Goal: Communication & Community: Answer question/provide support

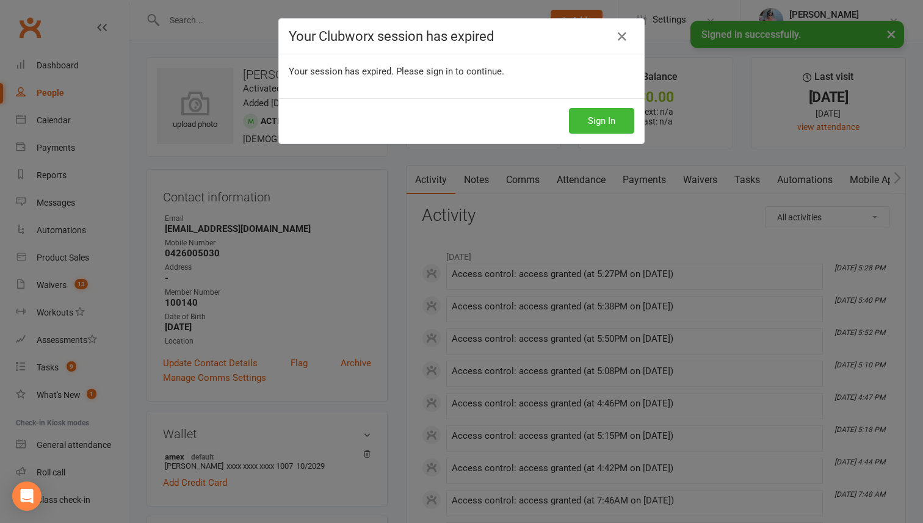
click at [636, 130] on div "Sign In" at bounding box center [461, 120] width 365 height 45
click at [589, 121] on button "Sign In" at bounding box center [601, 121] width 65 height 26
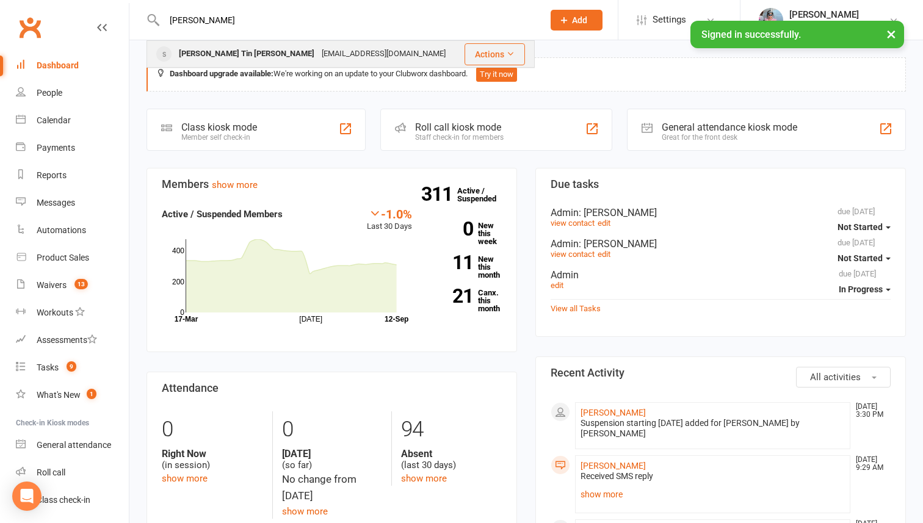
type input "[PERSON_NAME]"
click at [318, 49] on div "[EMAIL_ADDRESS][DOMAIN_NAME]" at bounding box center [383, 54] width 131 height 18
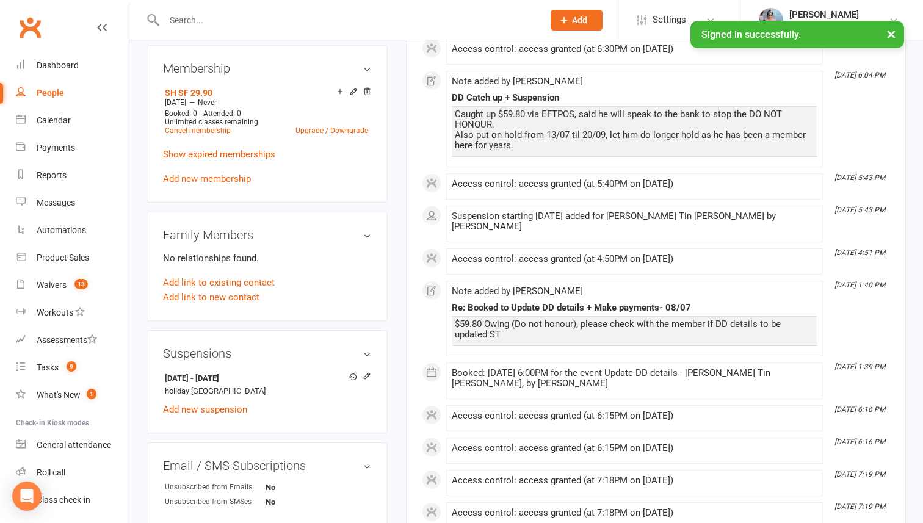
scroll to position [471, 0]
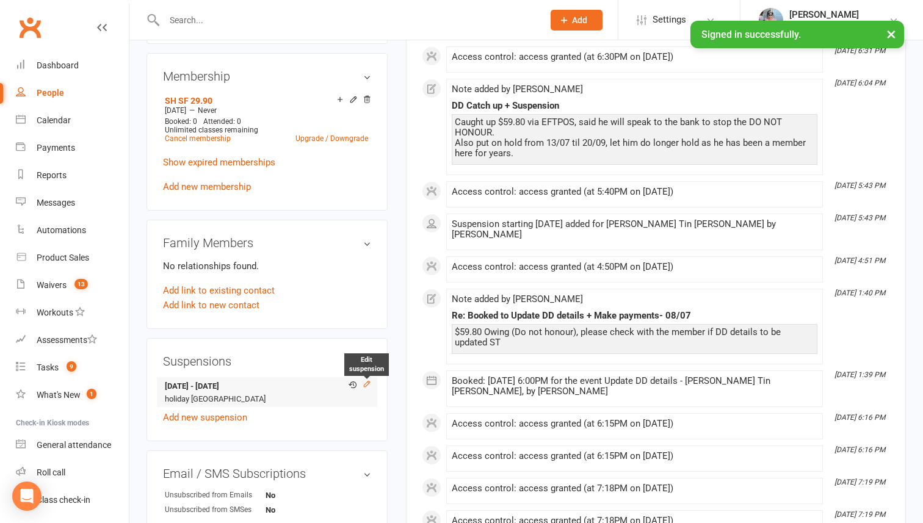
click at [364, 380] on icon at bounding box center [367, 384] width 9 height 9
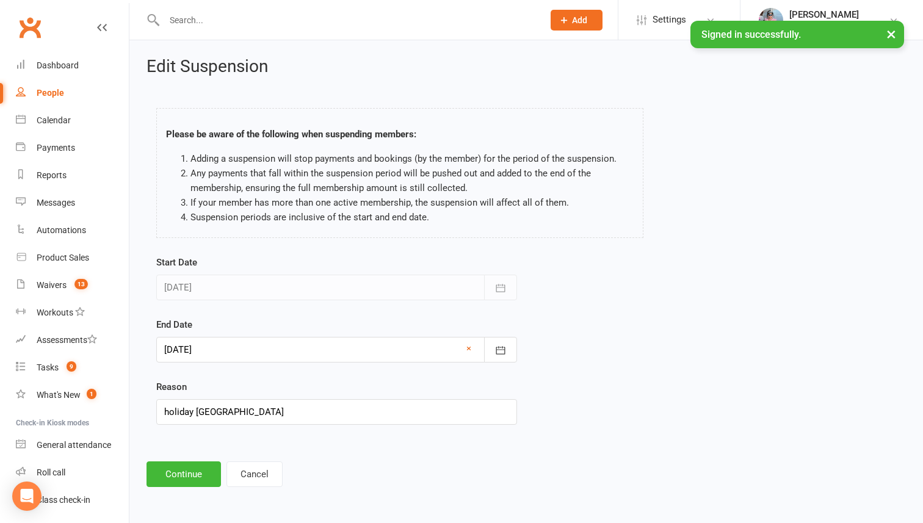
click at [317, 288] on div at bounding box center [336, 288] width 361 height 26
click at [253, 354] on div at bounding box center [336, 350] width 361 height 26
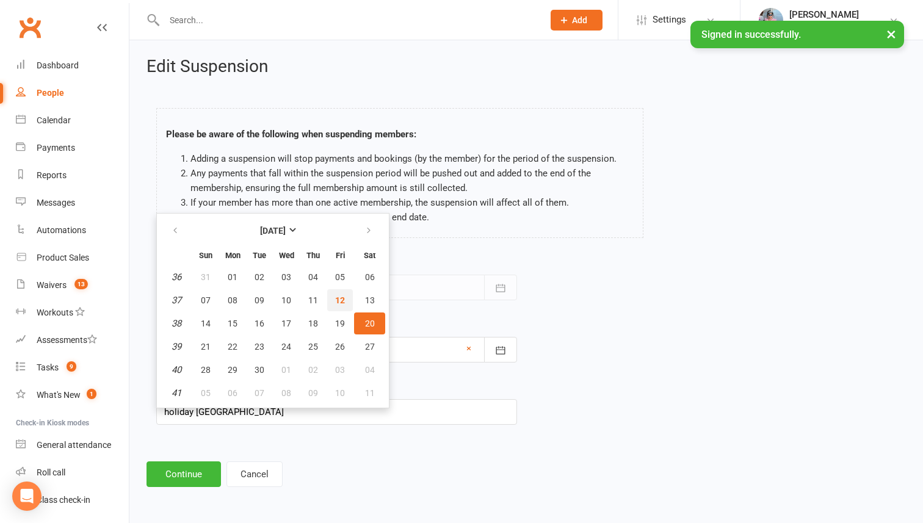
click at [342, 301] on span "12" at bounding box center [340, 300] width 10 height 10
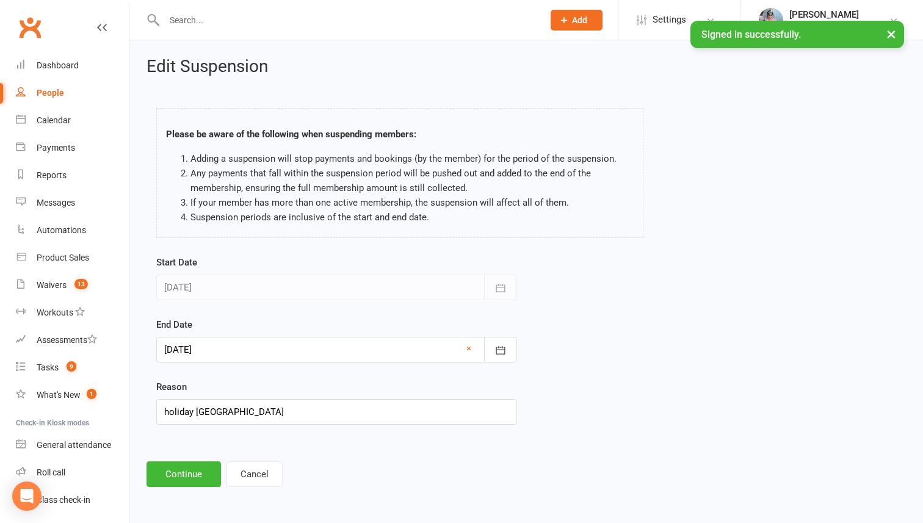
click at [201, 348] on div at bounding box center [336, 350] width 361 height 26
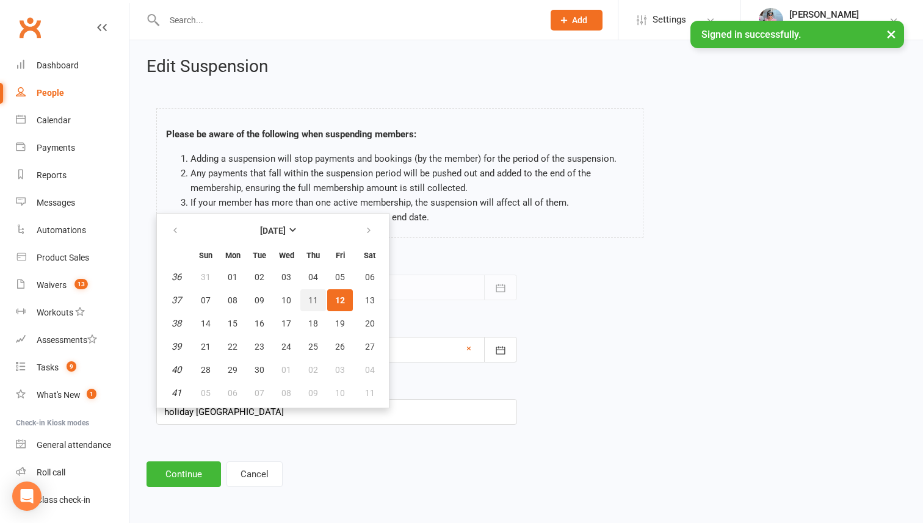
click at [314, 301] on span "11" at bounding box center [313, 300] width 10 height 10
type input "[DATE]"
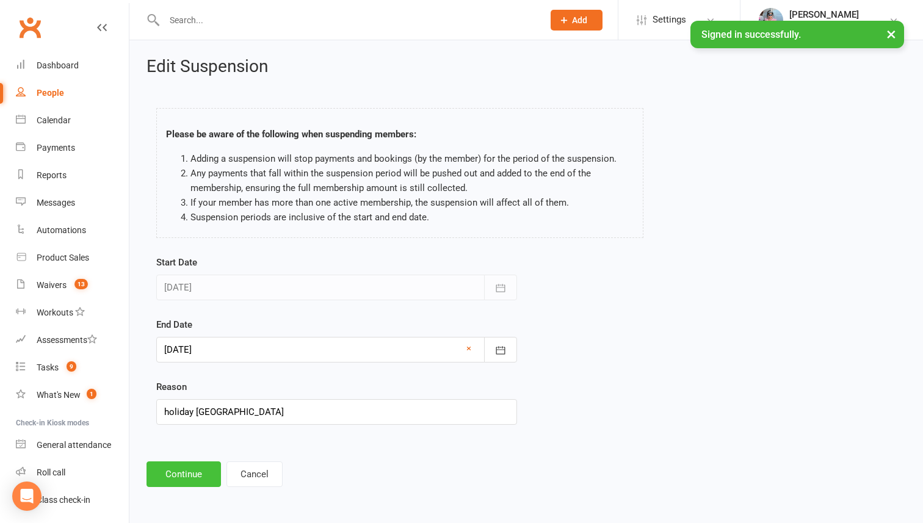
click at [176, 475] on button "Continue" at bounding box center [184, 475] width 74 height 26
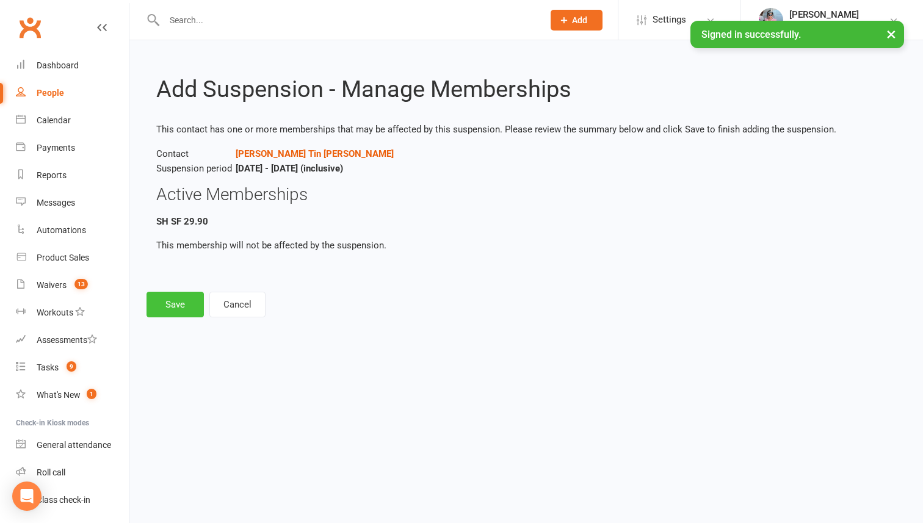
click at [202, 297] on button "Save" at bounding box center [175, 305] width 57 height 26
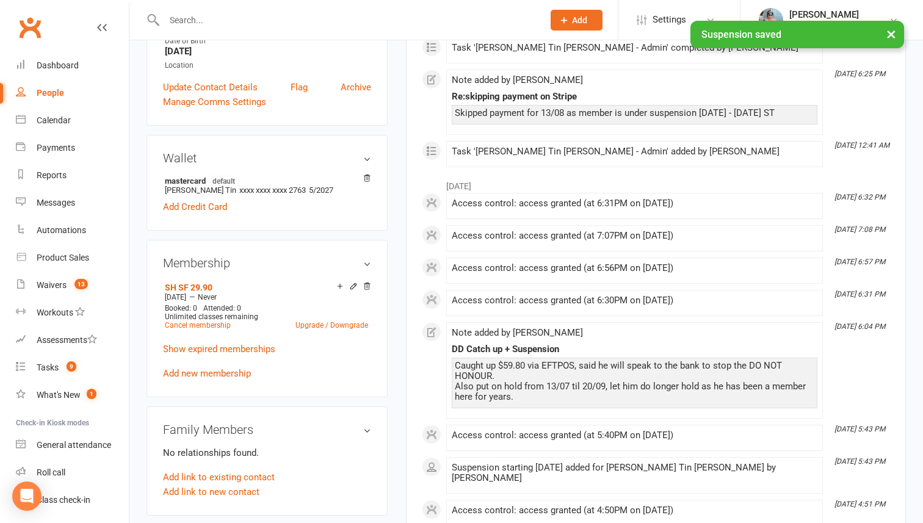
scroll to position [278, 0]
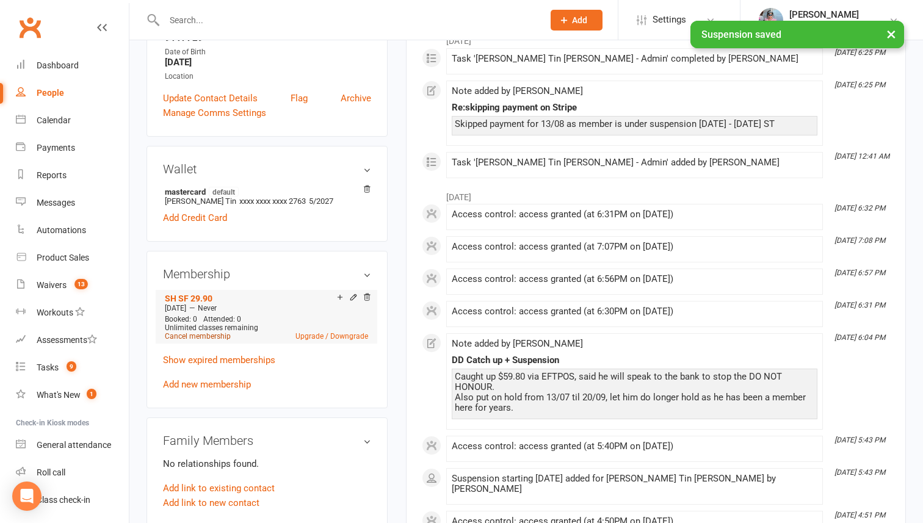
click at [193, 332] on link "Cancel membership" at bounding box center [198, 336] width 66 height 9
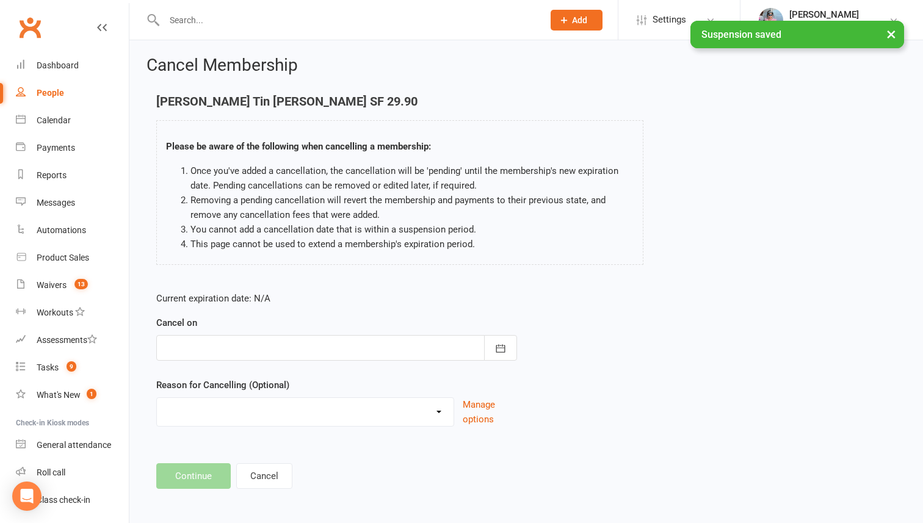
scroll to position [4, 0]
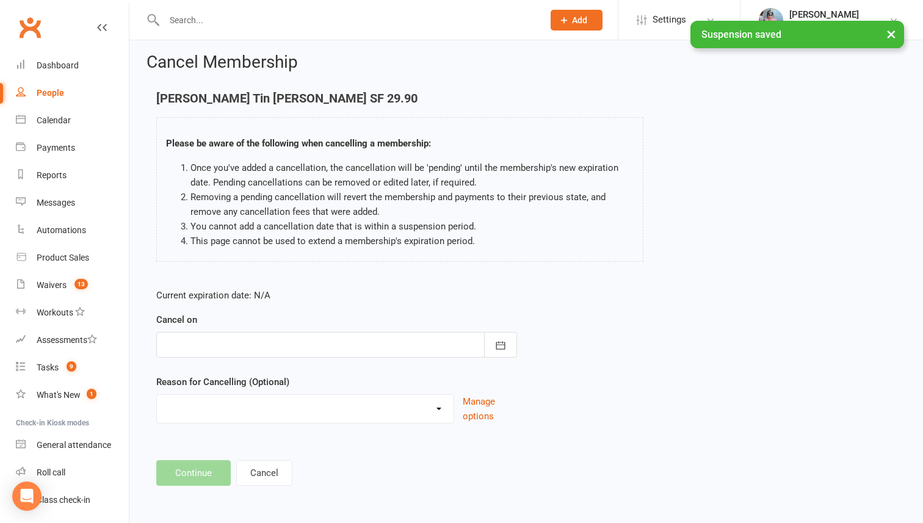
click at [198, 332] on div at bounding box center [336, 345] width 361 height 26
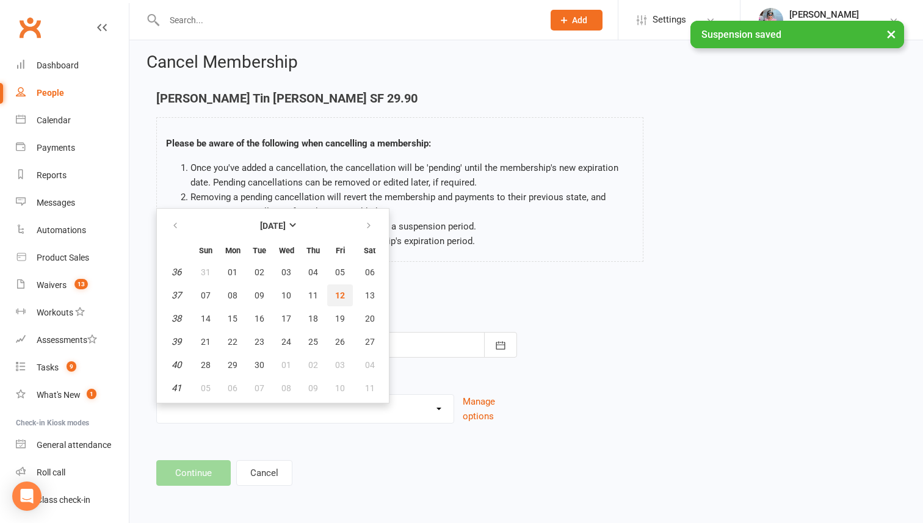
click at [335, 303] on button "12" at bounding box center [340, 296] width 26 height 22
type input "[DATE]"
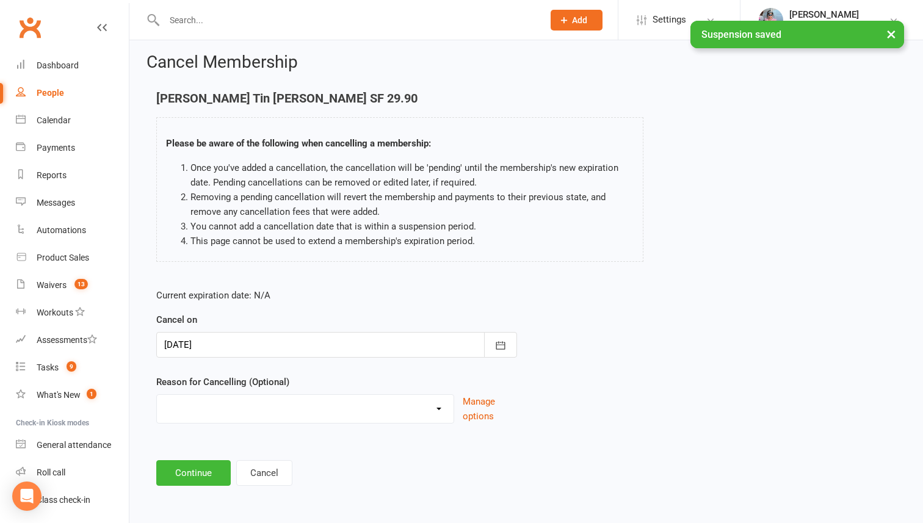
click at [210, 394] on div "Holiday [PERSON_NAME] failed payment Member from FREE TRIAL Rejoin Stripe Migra…" at bounding box center [305, 408] width 298 height 29
click at [199, 408] on select "Holiday [PERSON_NAME] failed payment Member from FREE TRIAL Rejoin Stripe Migra…" at bounding box center [305, 407] width 297 height 24
select select "8"
click at [157, 395] on select "Holiday [PERSON_NAME] failed payment Member from FREE TRIAL Rejoin Stripe Migra…" at bounding box center [305, 407] width 297 height 24
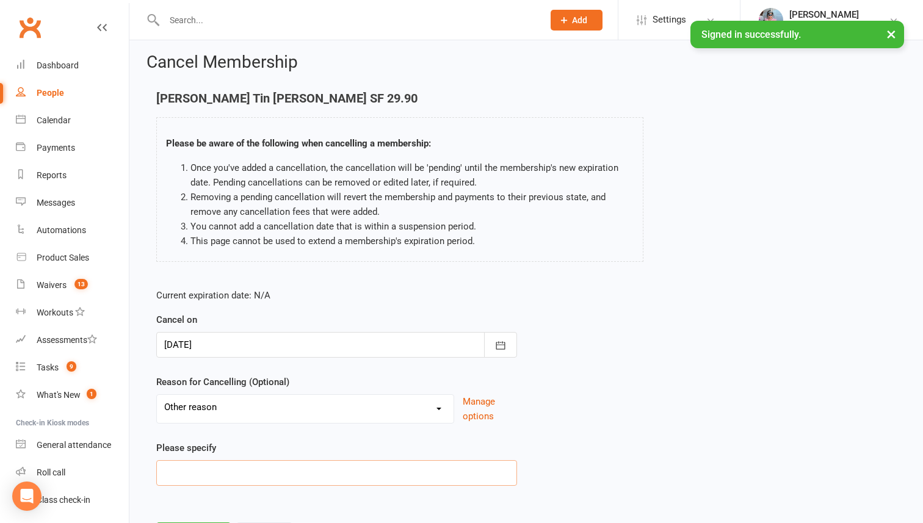
click at [187, 478] on input at bounding box center [336, 473] width 361 height 26
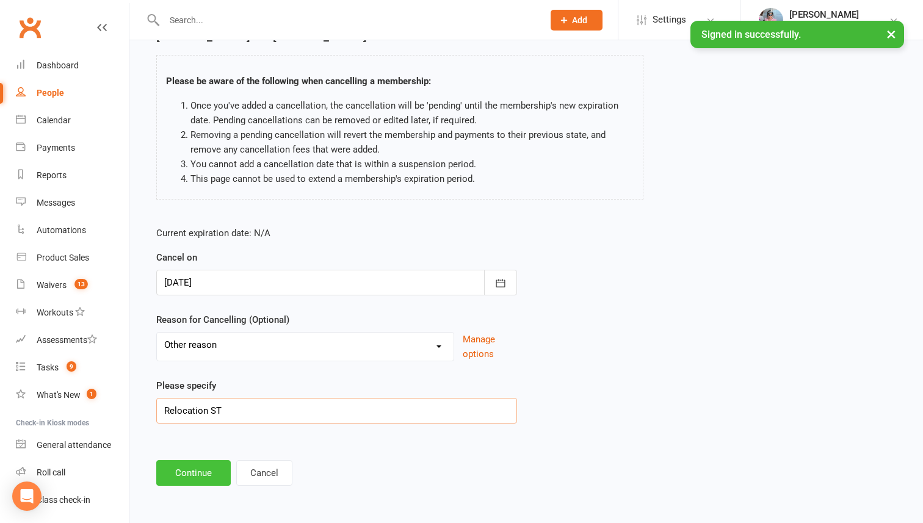
type input "Relocation ST"
click at [179, 483] on button "Continue" at bounding box center [193, 473] width 74 height 26
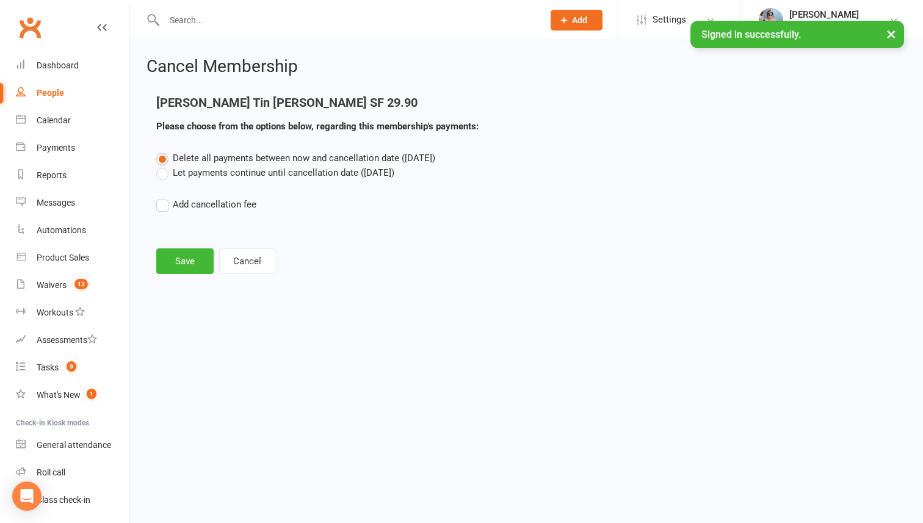
click at [181, 282] on div "Cancel Membership [PERSON_NAME] Tin [PERSON_NAME] SF 29.90 Please choose from t…" at bounding box center [526, 166] width 794 height 253
click at [182, 261] on button "Save" at bounding box center [184, 261] width 57 height 26
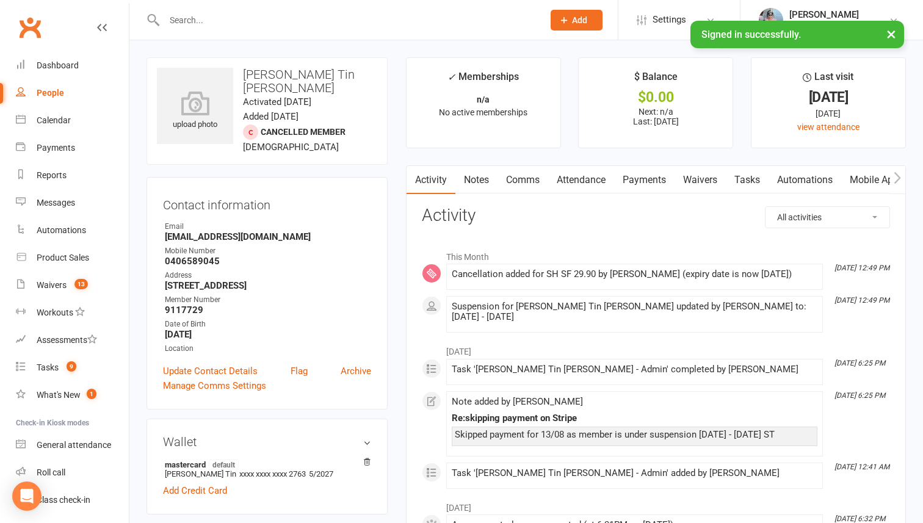
click at [272, 65] on div "upload photo [PERSON_NAME] Tin [PERSON_NAME] Activated [DATE] Added [DATE] Canc…" at bounding box center [267, 110] width 241 height 107
click at [272, 66] on div "upload photo [PERSON_NAME] Tin [PERSON_NAME] Activated [DATE] Added [DATE] Canc…" at bounding box center [267, 110] width 241 height 107
copy h3 "[PERSON_NAME] Tin [PERSON_NAME]"
click at [56, 71] on link "Dashboard" at bounding box center [72, 65] width 113 height 27
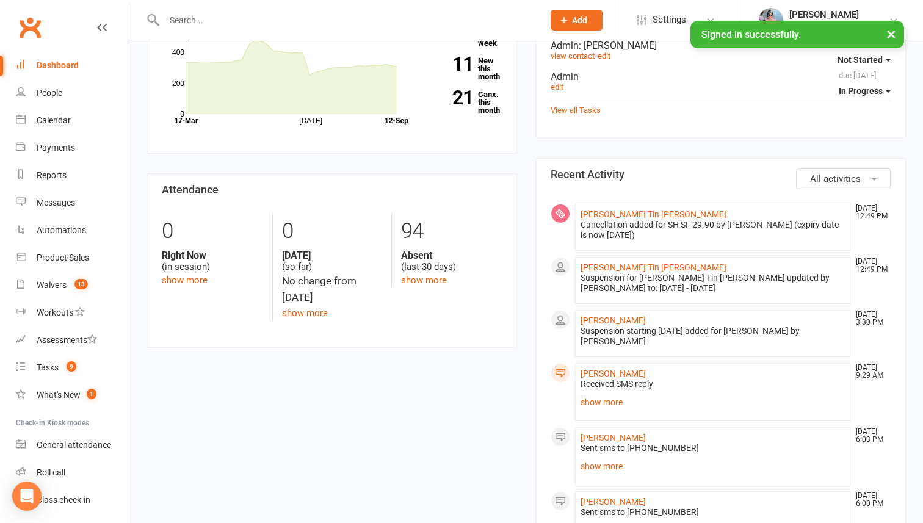
scroll to position [252, 0]
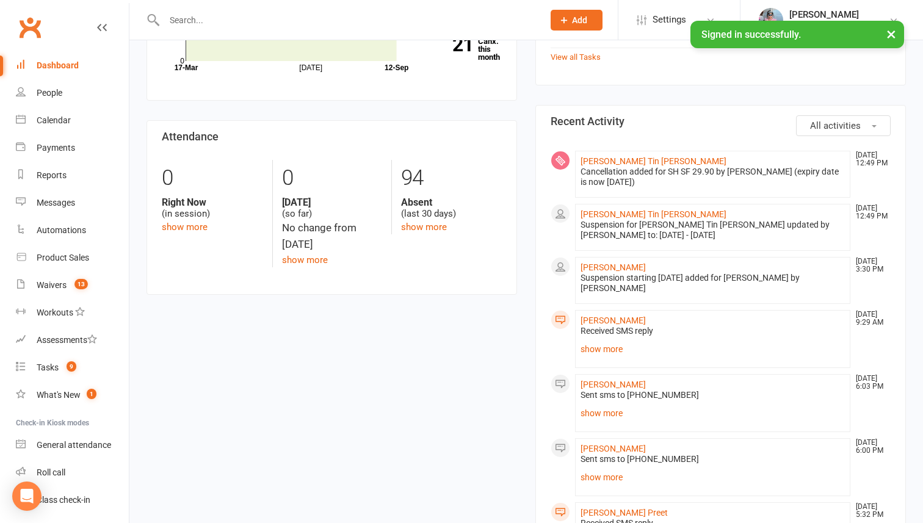
click at [603, 340] on li "[PERSON_NAME] [DATE] 9:29 AM Received SMS reply Hey [PERSON_NAME], this weeks p…" at bounding box center [712, 339] width 275 height 58
click at [603, 341] on li "[PERSON_NAME] [DATE] 9:29 AM Received SMS reply Hey [PERSON_NAME], this weeks p…" at bounding box center [712, 339] width 275 height 58
click at [601, 347] on link "show more" at bounding box center [713, 349] width 264 height 17
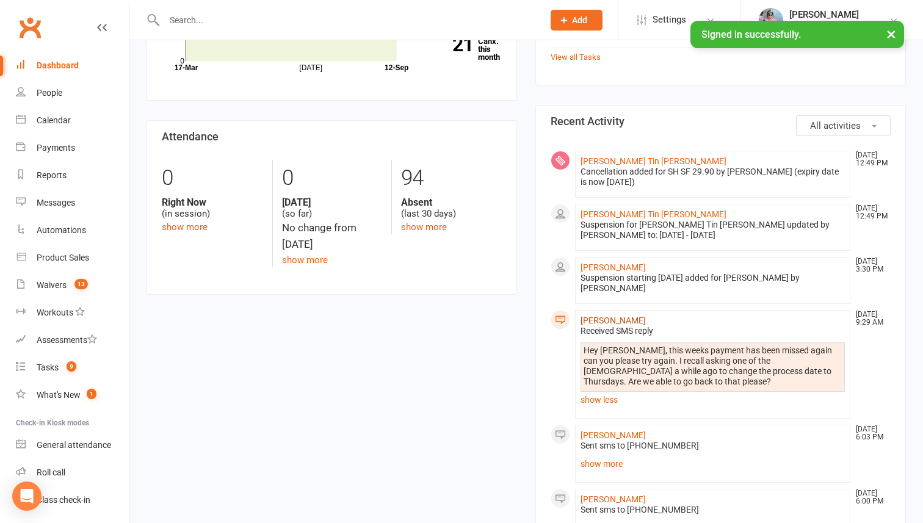
click at [598, 320] on link "[PERSON_NAME]" at bounding box center [613, 321] width 65 height 10
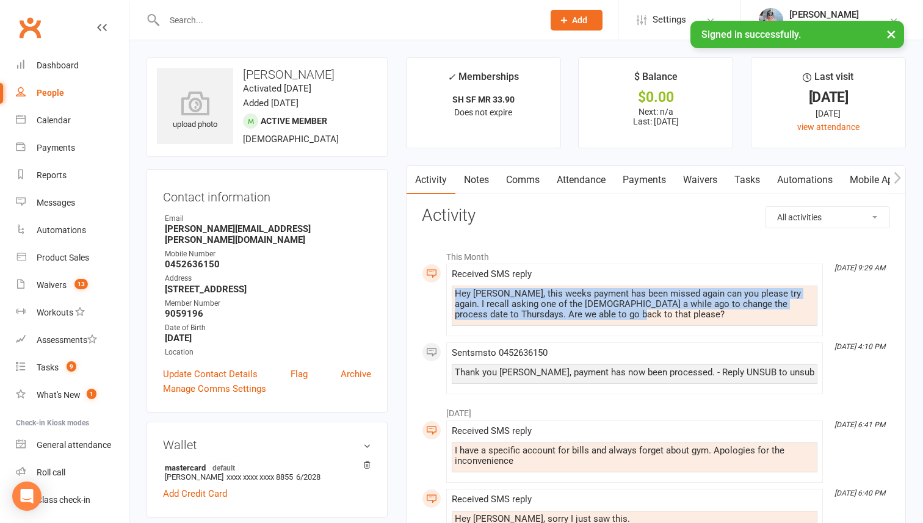
drag, startPoint x: 586, startPoint y: 314, endPoint x: 441, endPoint y: 291, distance: 146.4
click at [441, 291] on div "This Month [DATE] 9:29 AM Received SMS reply Hey [PERSON_NAME], this weeks paym…" at bounding box center [656, 319] width 468 height 150
copy div "Hey [PERSON_NAME], this weeks payment has been missed again can you please try …"
click at [508, 186] on link "Comms" at bounding box center [523, 180] width 51 height 28
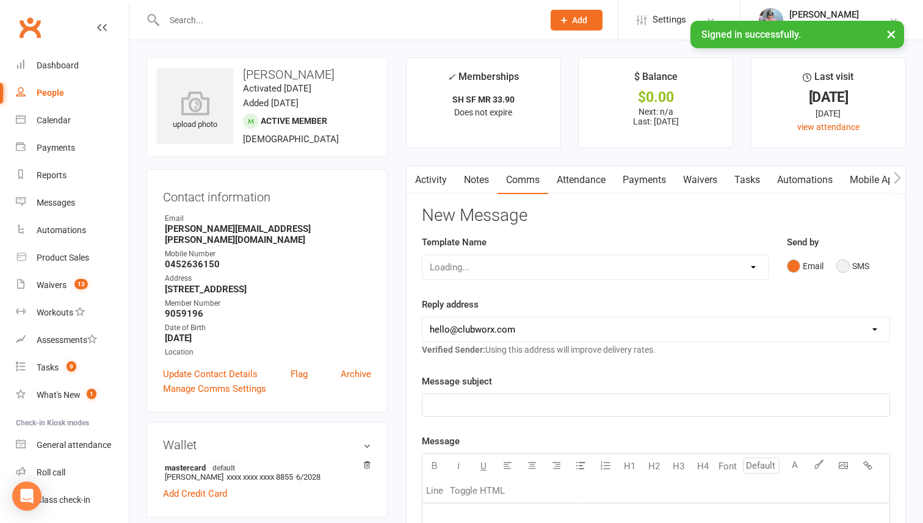
click at [839, 266] on button "SMS" at bounding box center [852, 266] width 33 height 23
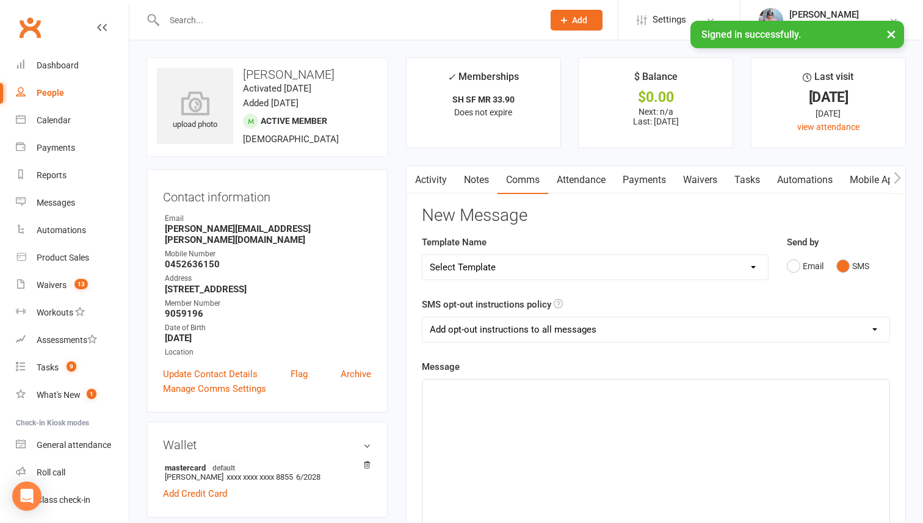
scroll to position [166, 0]
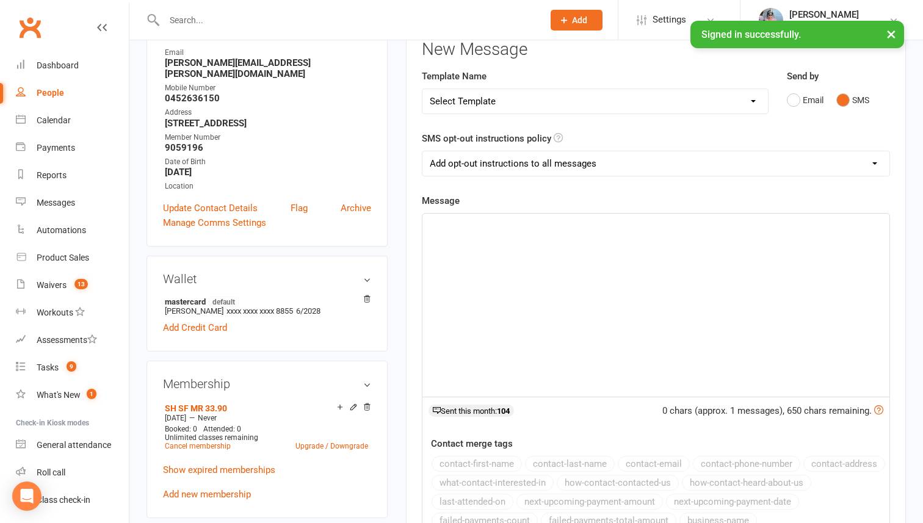
click at [543, 300] on div "﻿" at bounding box center [655, 305] width 467 height 183
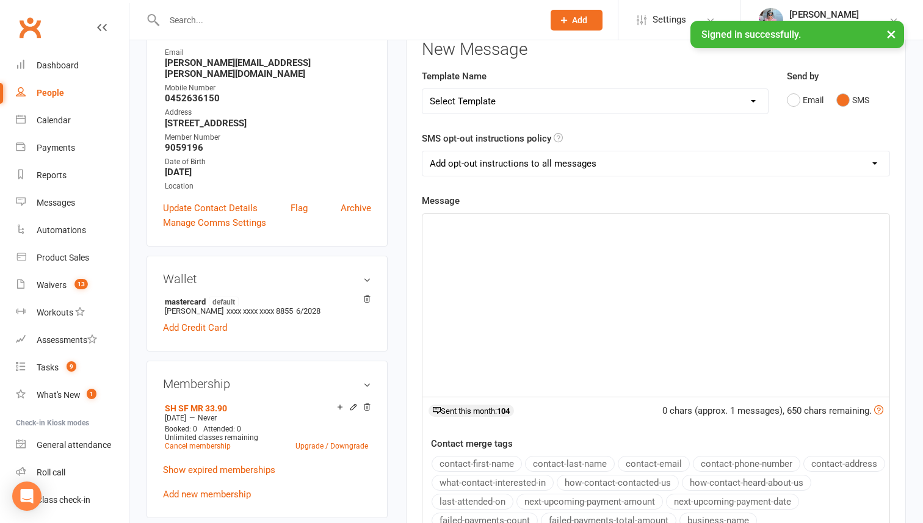
paste div
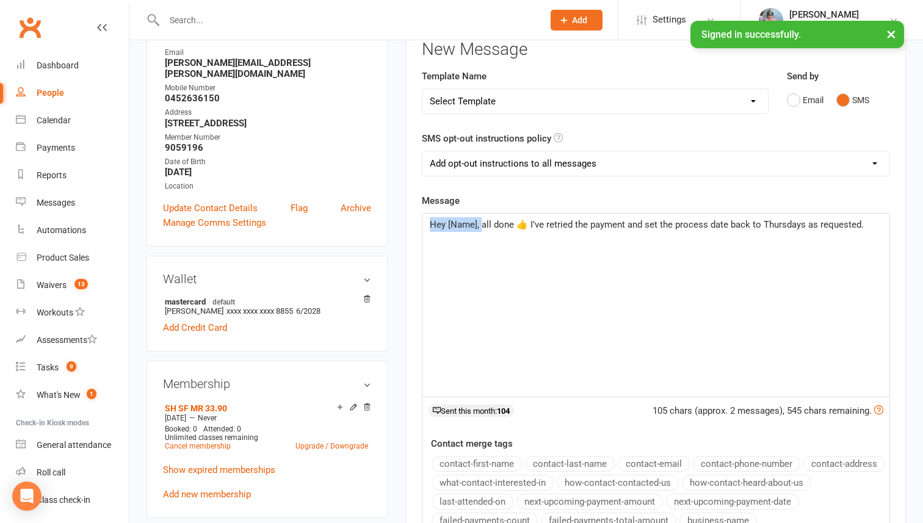
drag, startPoint x: 441, startPoint y: 225, endPoint x: 379, endPoint y: 204, distance: 65.1
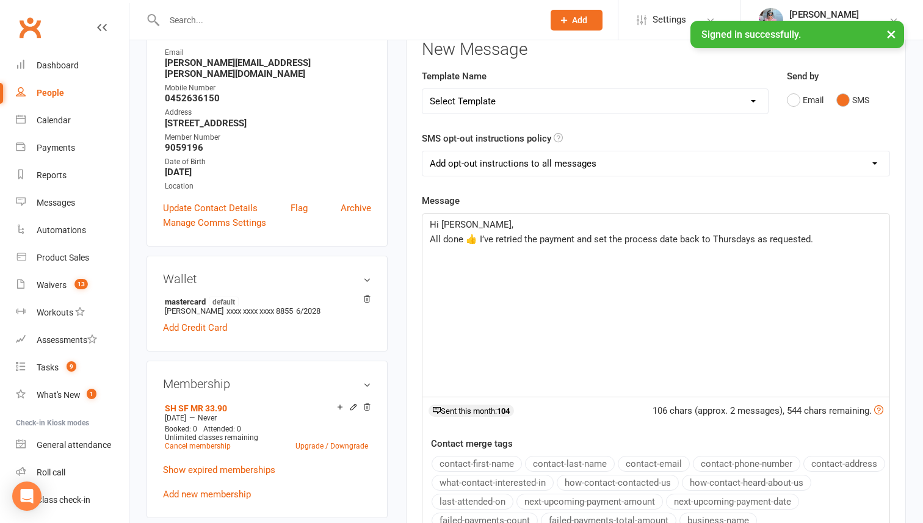
click at [482, 237] on span "All done 👍 I’ve retried the payment and set the process date back to Thursdays …" at bounding box center [621, 239] width 383 height 11
click at [830, 242] on p "All done 👍 We've retried the payment and set the process date back to Thursdays…" at bounding box center [656, 239] width 452 height 15
click at [444, 255] on p "﻿" at bounding box center [656, 254] width 452 height 15
click at [461, 171] on select "Add opt-out instructions to all messages Add opt-out instructions for messages …" at bounding box center [655, 163] width 467 height 24
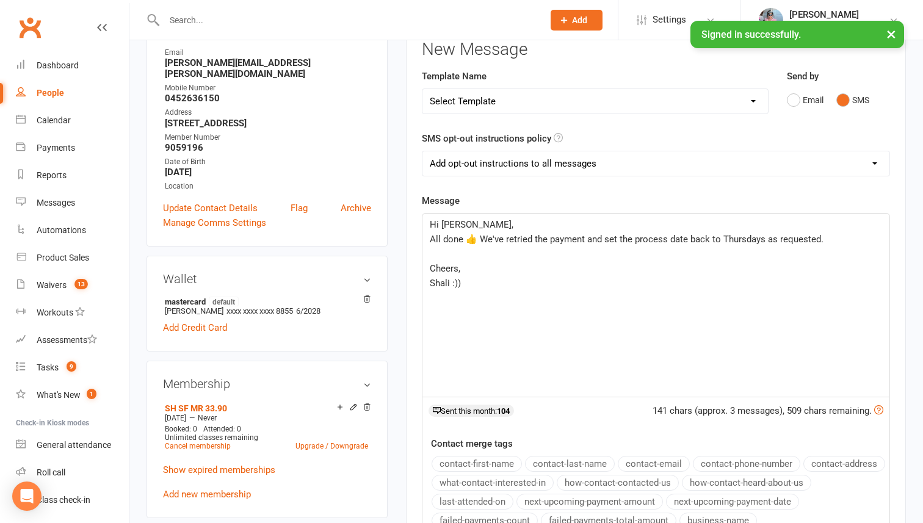
select select "2"
click at [422, 151] on select "Add opt-out instructions to all messages Add opt-out instructions for messages …" at bounding box center [655, 163] width 467 height 24
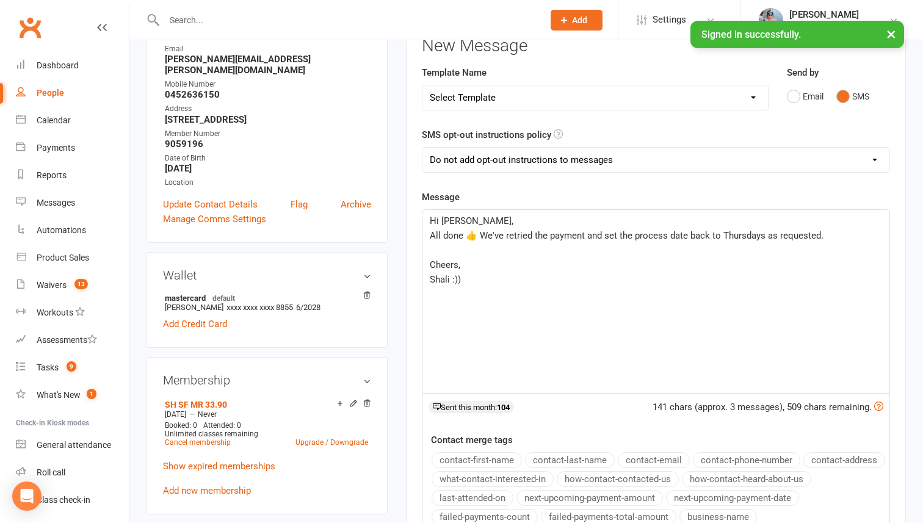
scroll to position [172, 0]
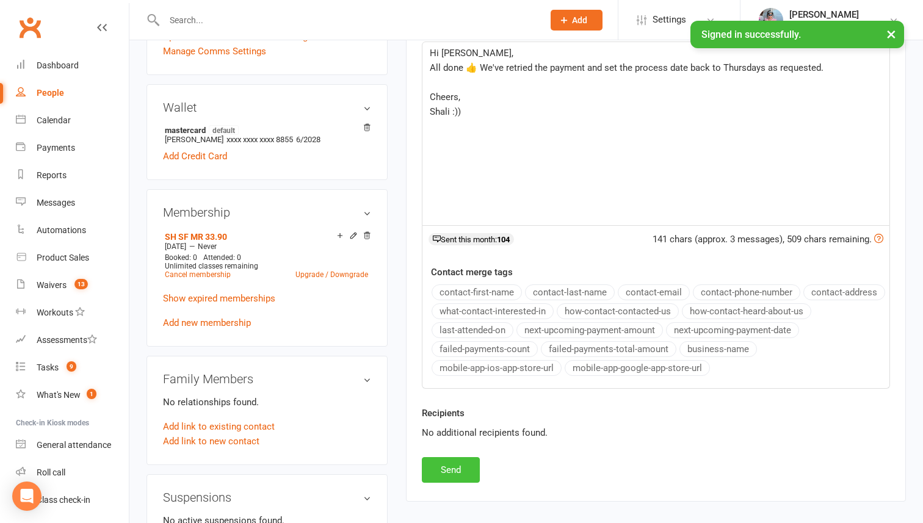
click at [452, 471] on button "Send" at bounding box center [451, 470] width 58 height 26
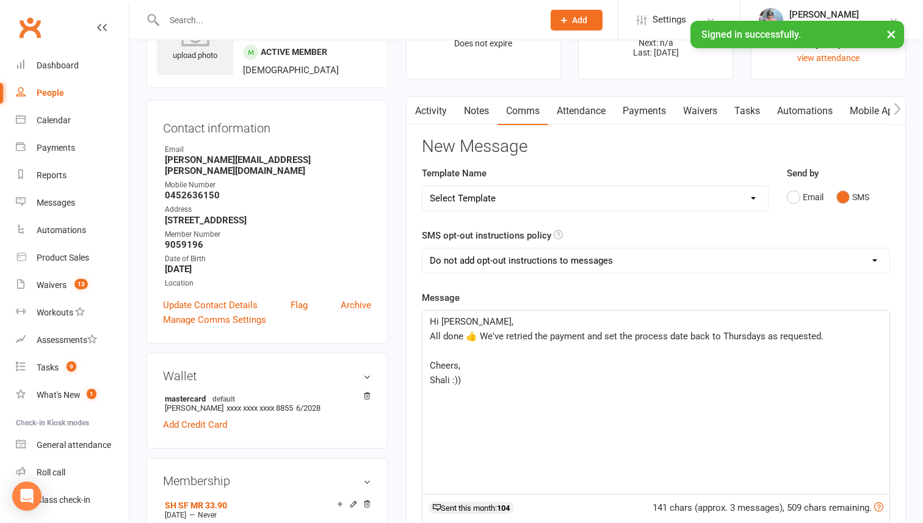
scroll to position [0, 0]
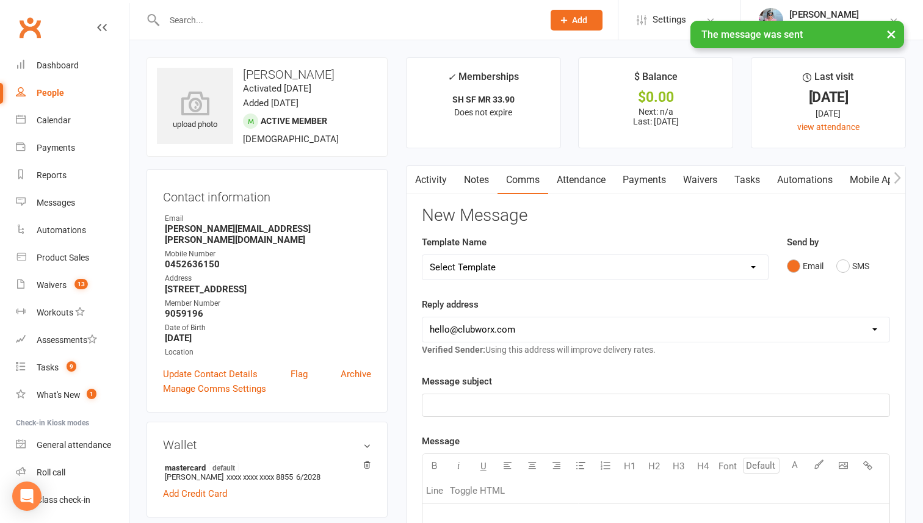
click at [436, 183] on link "Activity" at bounding box center [431, 180] width 49 height 28
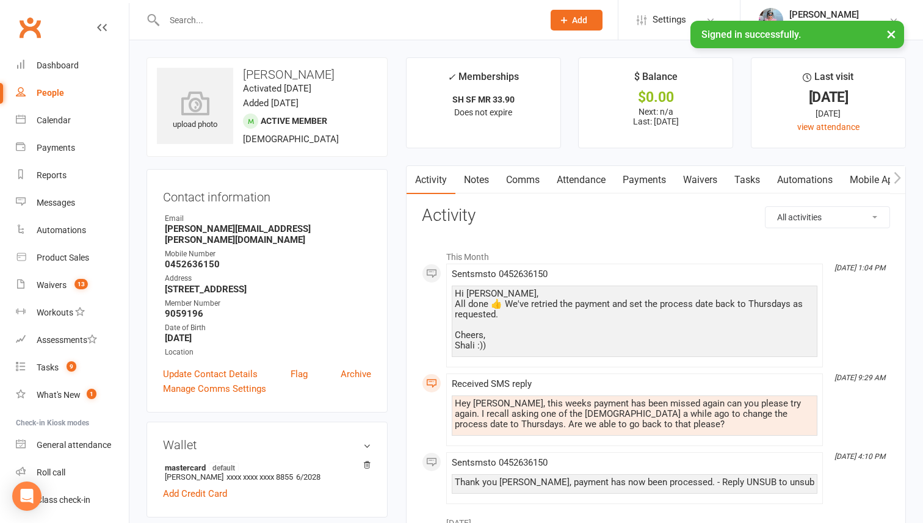
click at [267, 18] on input "text" at bounding box center [348, 20] width 374 height 17
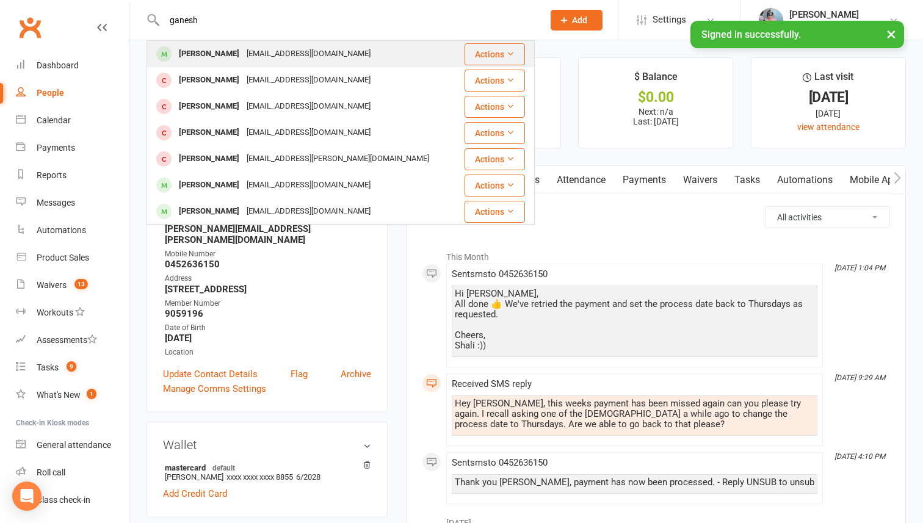
type input "ganesh"
click at [243, 51] on div "[PERSON_NAME]" at bounding box center [209, 54] width 68 height 18
